Goal: Task Accomplishment & Management: Use online tool/utility

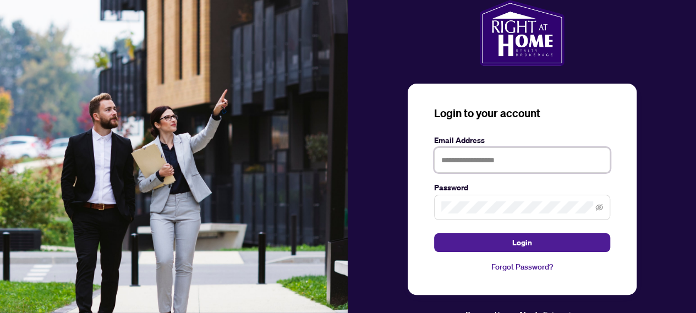
click at [470, 156] on input "text" at bounding box center [522, 159] width 176 height 25
type input "**********"
click at [434, 233] on button "Login" at bounding box center [522, 242] width 176 height 19
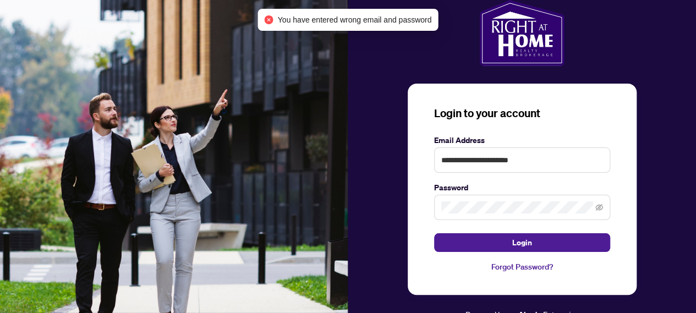
click at [457, 198] on span at bounding box center [522, 207] width 176 height 25
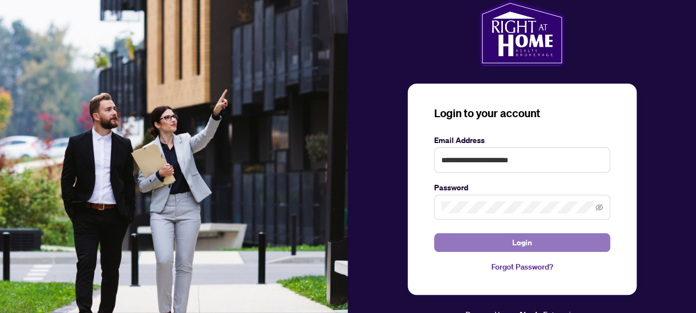
click at [512, 242] on span "Login" at bounding box center [522, 243] width 20 height 18
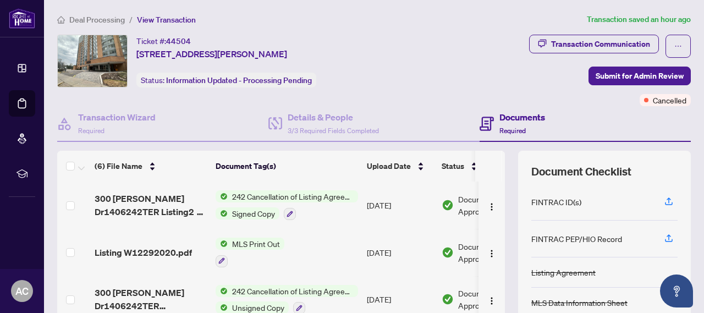
click at [244, 194] on span "242 Cancellation of Listing Agreement - Authority to Offer for Sale" at bounding box center [293, 196] width 130 height 12
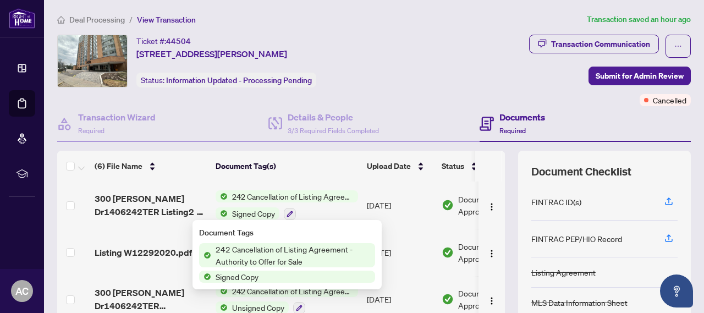
click at [255, 209] on span "Signed Copy" at bounding box center [254, 213] width 52 height 12
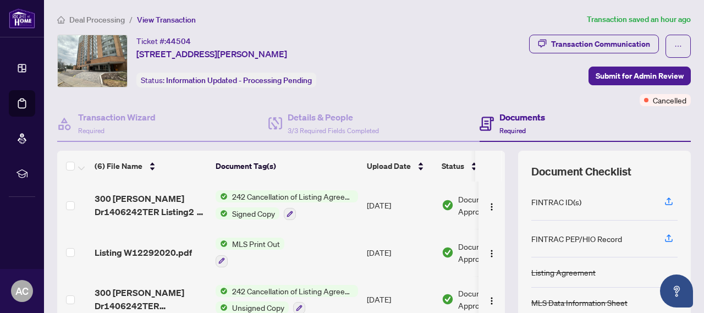
click at [255, 209] on span "Signed Copy" at bounding box center [254, 213] width 52 height 12
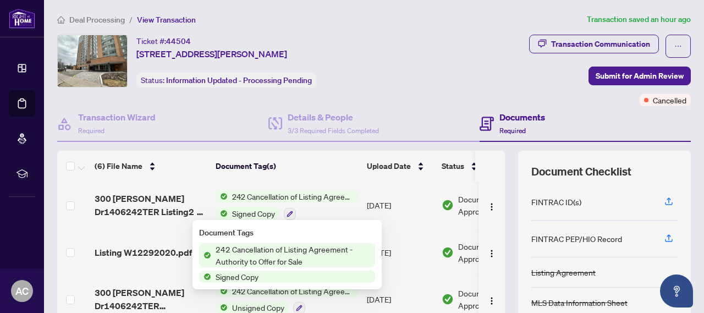
click at [252, 278] on span "Signed Copy" at bounding box center [237, 277] width 52 height 12
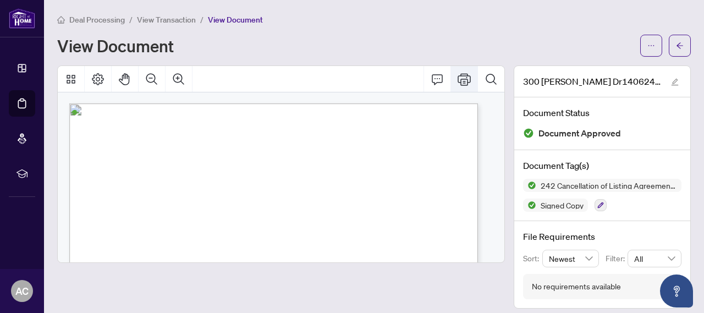
click at [458, 73] on icon "Print" at bounding box center [464, 79] width 13 height 13
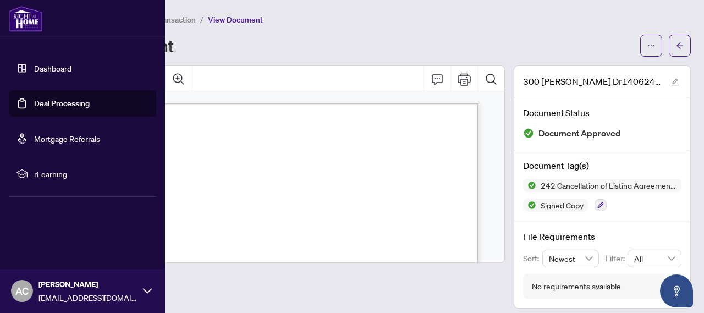
click at [63, 106] on link "Deal Processing" at bounding box center [62, 104] width 56 height 10
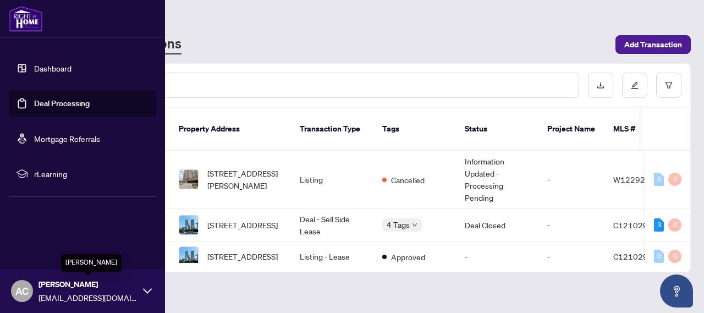
click at [139, 289] on div "[PERSON_NAME] [EMAIL_ADDRESS][DOMAIN_NAME]" at bounding box center [82, 291] width 165 height 44
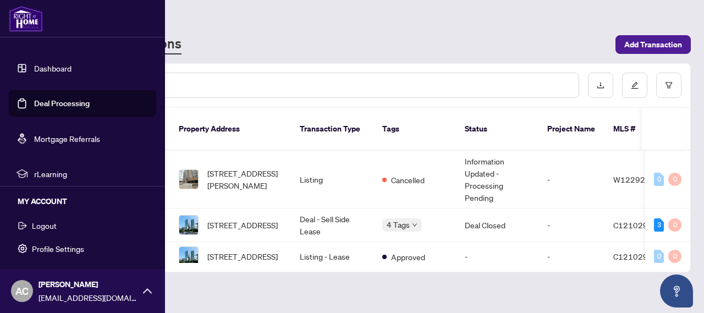
click at [45, 227] on span "Logout" at bounding box center [44, 226] width 25 height 18
